Goal: Complete application form

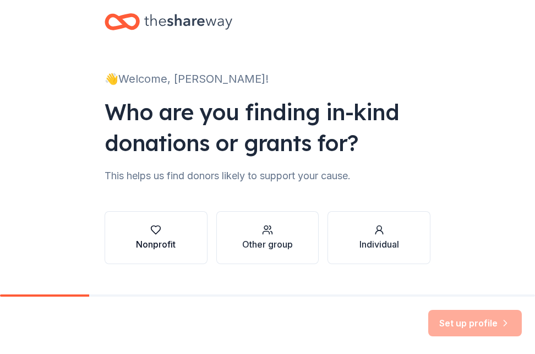
click at [151, 233] on icon "button" at bounding box center [155, 230] width 9 height 8
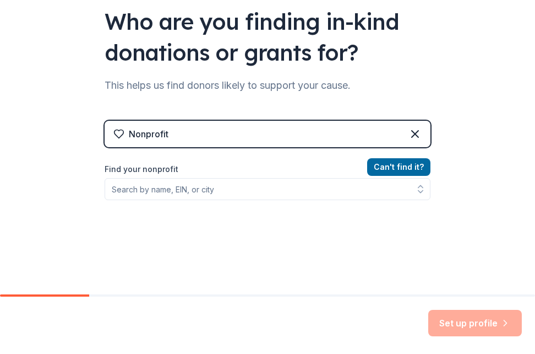
scroll to position [110, 0]
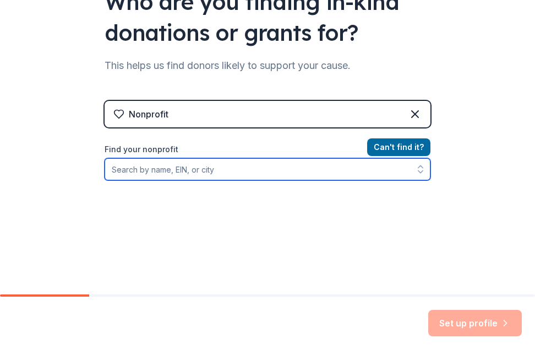
click at [191, 171] on input "Find your nonprofit" at bounding box center [268, 169] width 326 height 22
type input "m"
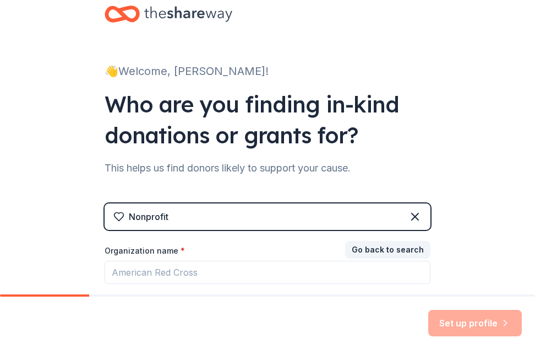
scroll to position [0, 0]
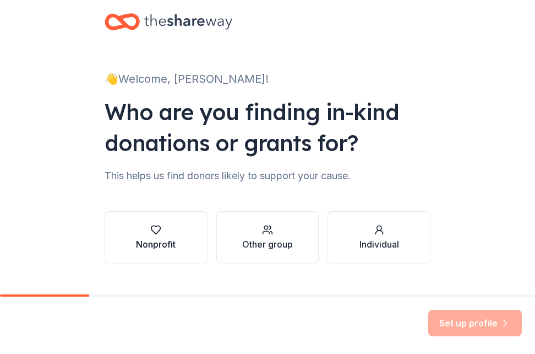
click at [151, 229] on icon "button" at bounding box center [155, 229] width 11 height 11
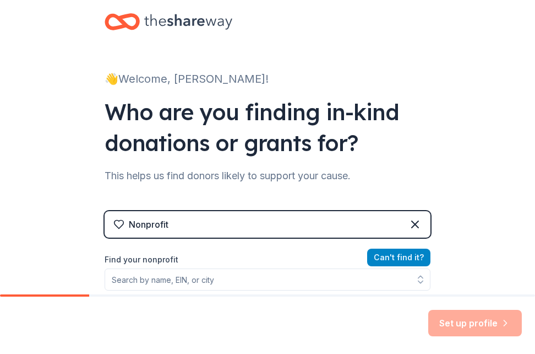
click at [411, 258] on button "Can ' t find it?" at bounding box center [398, 257] width 63 height 18
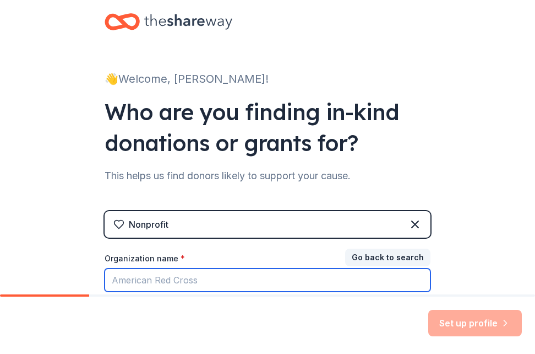
click at [154, 282] on input "Organization name *" at bounding box center [268, 279] width 326 height 23
click at [174, 275] on input "paws for pets" at bounding box center [268, 279] width 326 height 23
type input "paws for kids"
